Goal: Information Seeking & Learning: Find specific fact

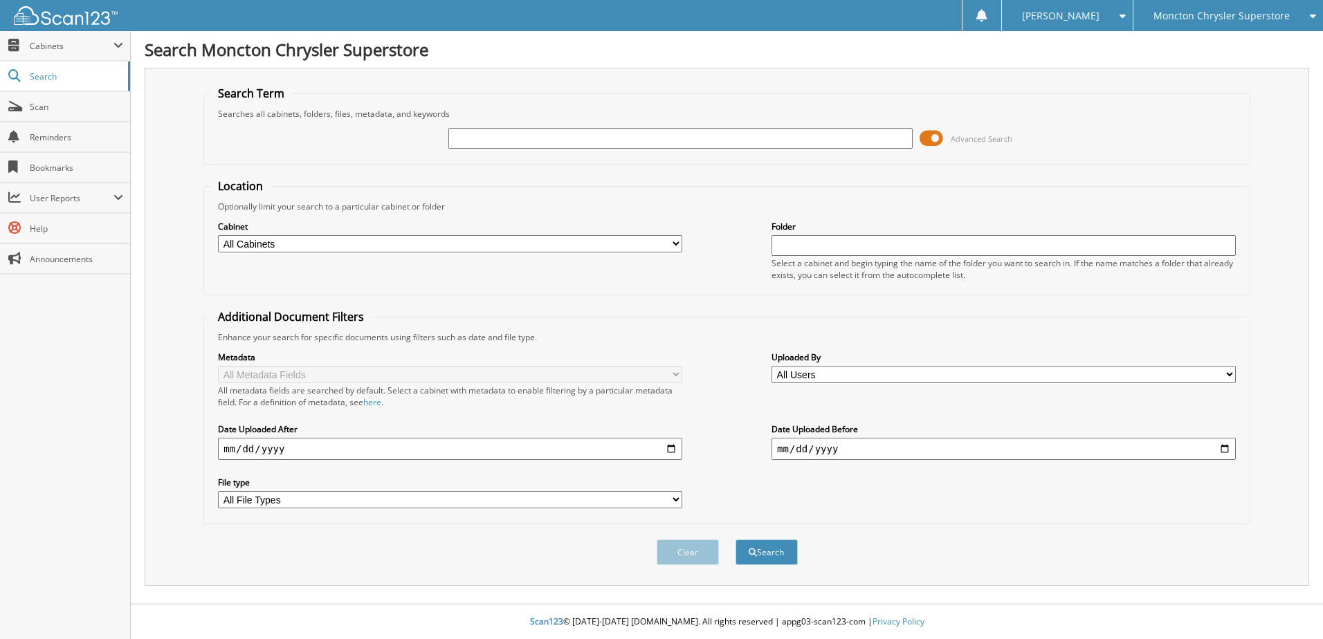
click at [512, 137] on input "text" at bounding box center [680, 138] width 464 height 21
click at [512, 139] on input "text" at bounding box center [680, 138] width 464 height 21
type input "507138"
click at [735, 540] on button "Search" at bounding box center [766, 553] width 62 height 26
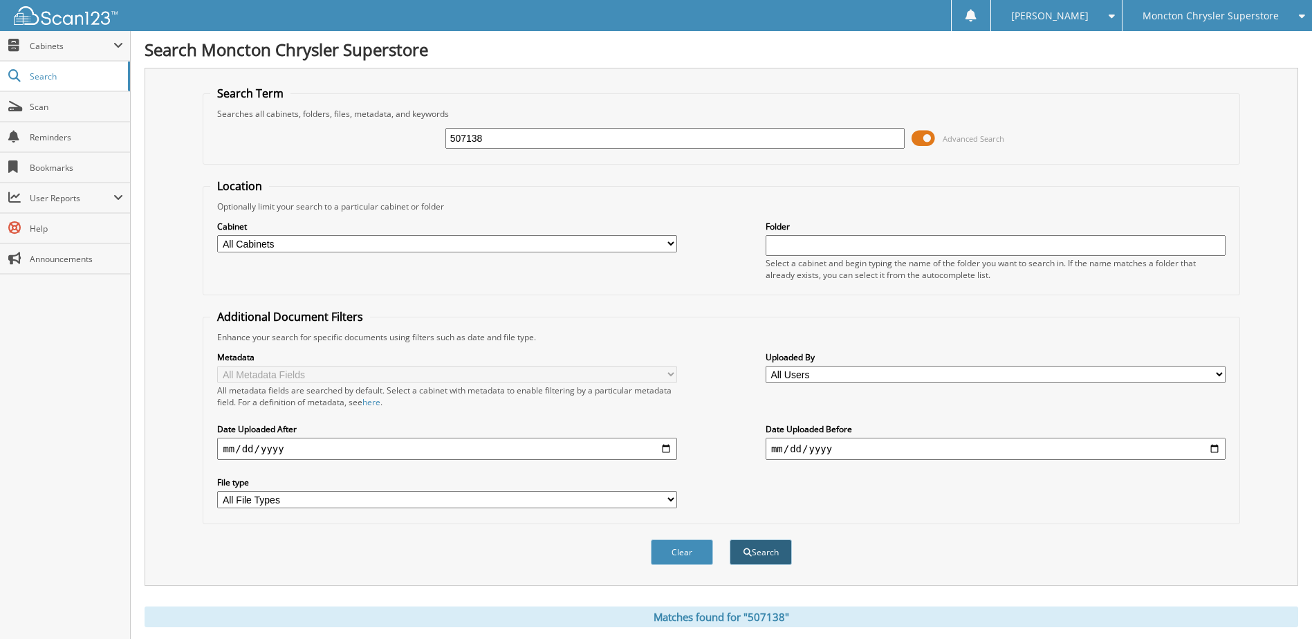
click at [769, 546] on button "Search" at bounding box center [761, 553] width 62 height 26
drag, startPoint x: 924, startPoint y: 133, endPoint x: 898, endPoint y: 136, distance: 26.4
click at [898, 136] on div "507138 Advanced Search" at bounding box center [721, 138] width 1022 height 37
click at [917, 137] on span at bounding box center [924, 138] width 24 height 21
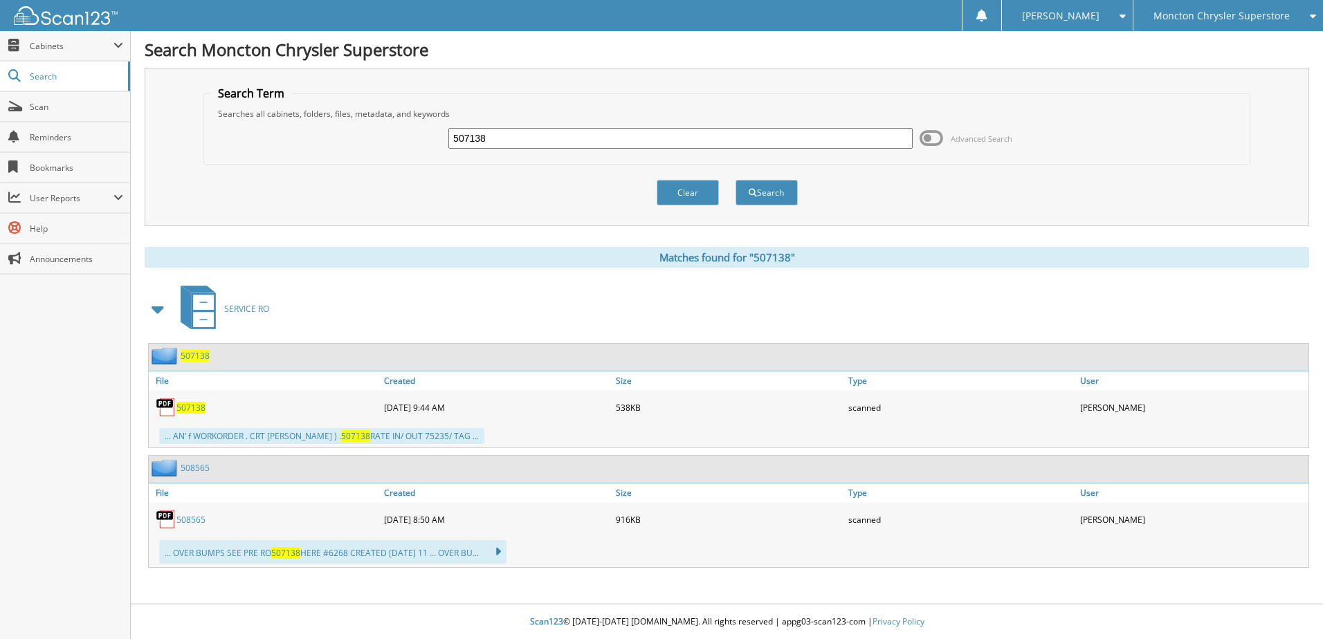
click at [186, 404] on span "507138" at bounding box center [190, 408] width 29 height 12
drag, startPoint x: 522, startPoint y: 133, endPoint x: 451, endPoint y: 129, distance: 70.6
click at [449, 129] on input "507138" at bounding box center [680, 138] width 464 height 21
click at [517, 129] on input "text" at bounding box center [680, 138] width 464 height 21
type input "508559"
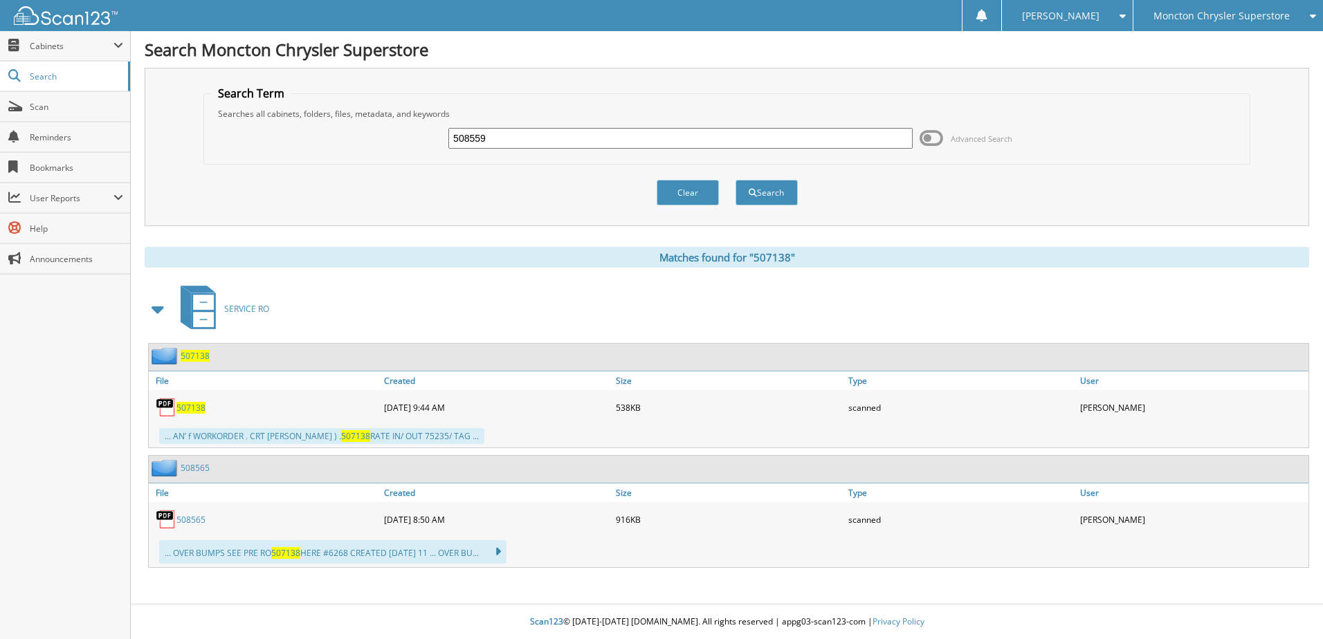
click at [735, 180] on button "Search" at bounding box center [766, 193] width 62 height 26
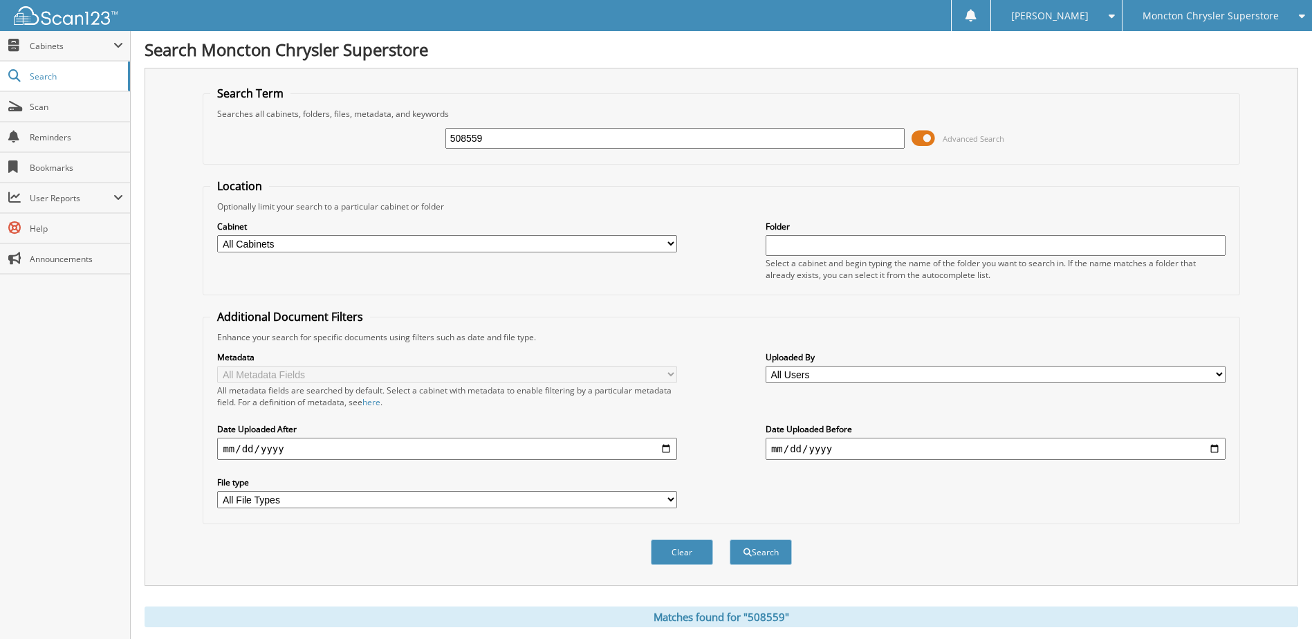
click at [917, 139] on span at bounding box center [924, 138] width 24 height 21
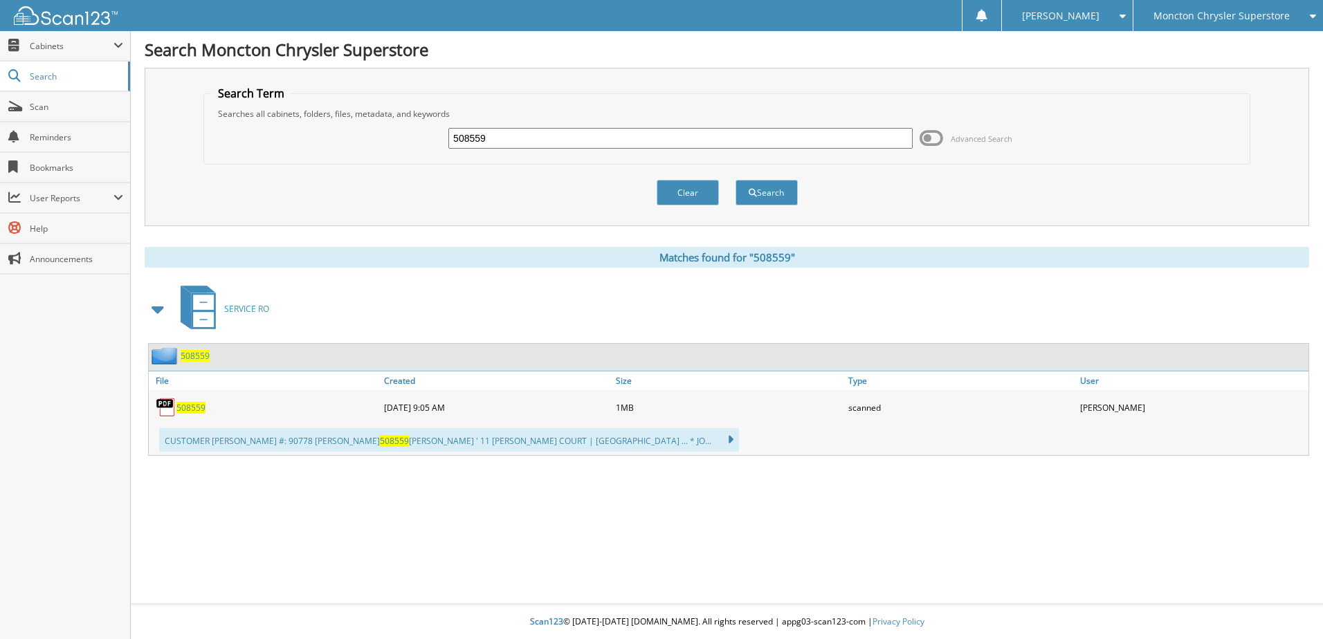
click at [183, 406] on span "508559" at bounding box center [190, 408] width 29 height 12
